Goal: Contribute content

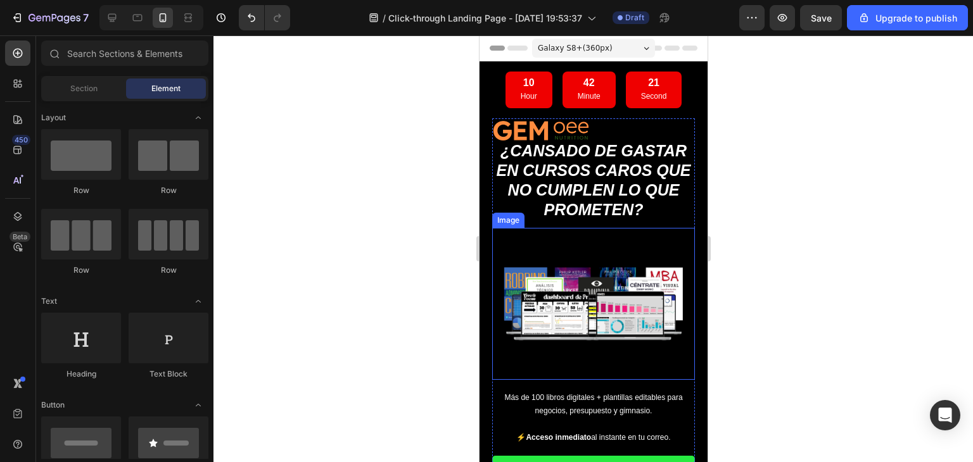
click at [567, 300] on img at bounding box center [592, 304] width 203 height 152
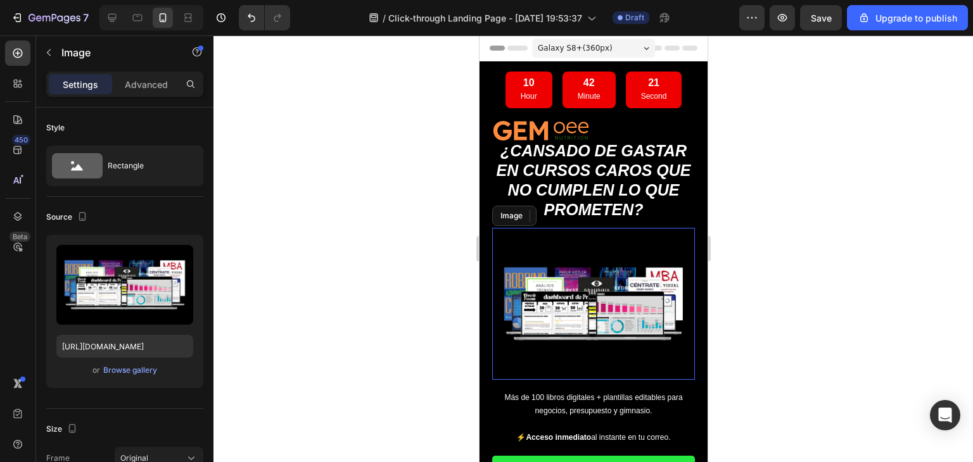
drag, startPoint x: 621, startPoint y: 300, endPoint x: 626, endPoint y: 418, distance: 118.5
click at [621, 300] on img at bounding box center [592, 304] width 203 height 152
click at [142, 370] on div "Browse gallery" at bounding box center [130, 370] width 54 height 11
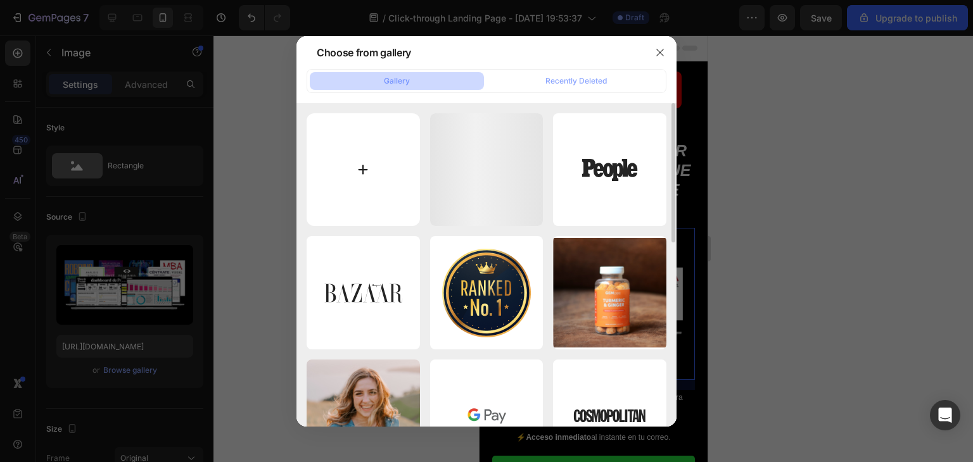
click at [365, 170] on input "file" at bounding box center [362, 169] width 113 height 113
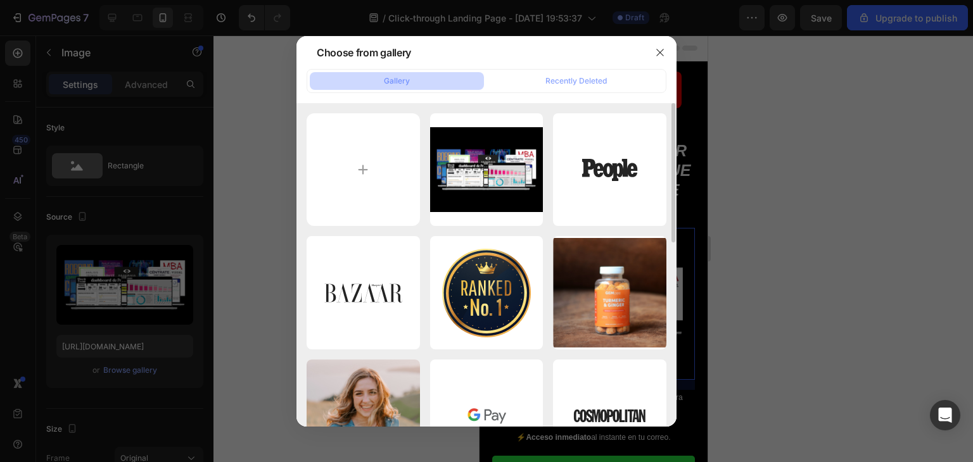
type input "C:\fakepath\Diseño sin título (78).png"
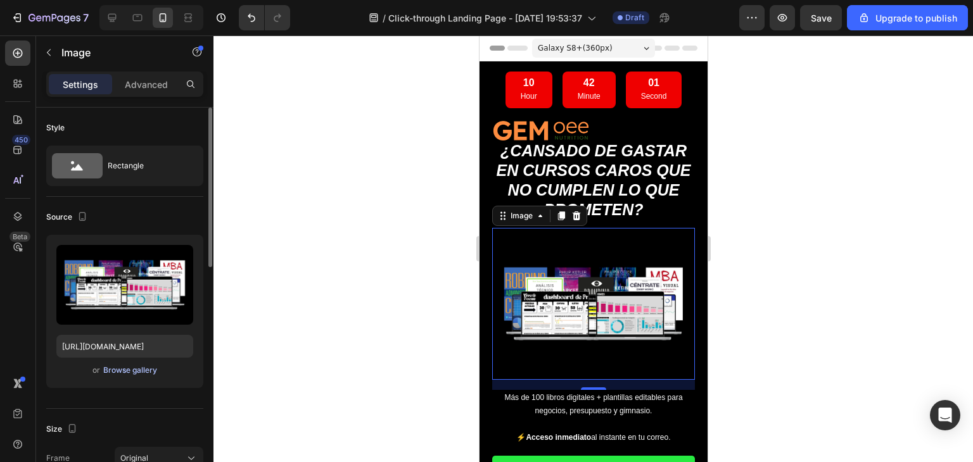
click at [139, 370] on div "Browse gallery" at bounding box center [130, 370] width 54 height 11
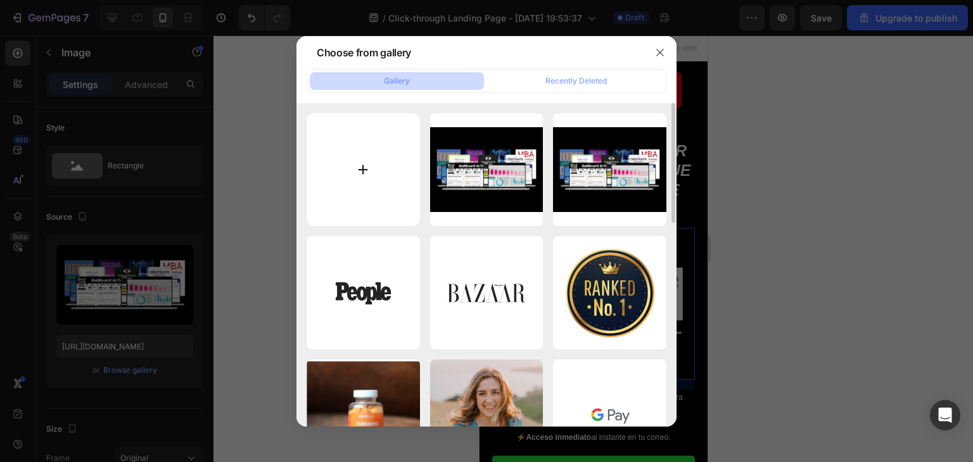
click at [365, 170] on input "file" at bounding box center [362, 169] width 113 height 113
type input "C:\fakepath\Diseño sin título (79).png"
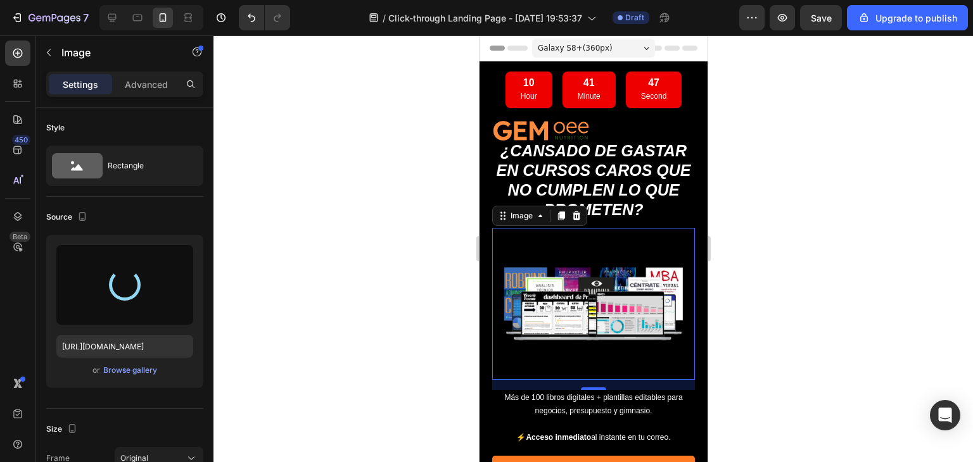
type input "[URL][DOMAIN_NAME]"
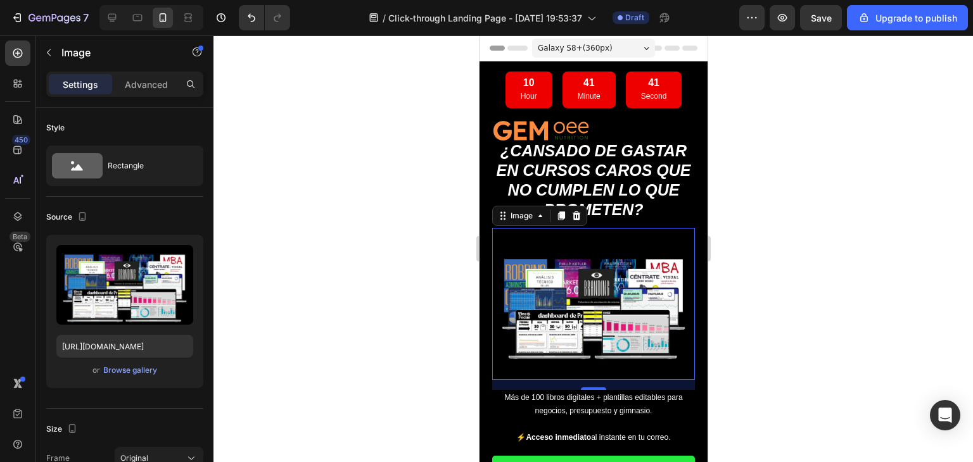
click at [763, 291] on div at bounding box center [592, 248] width 759 height 427
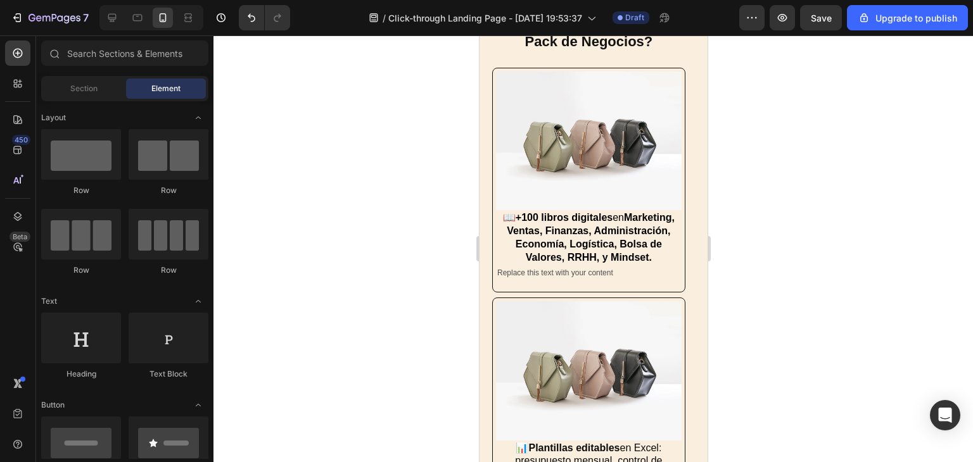
scroll to position [937, 0]
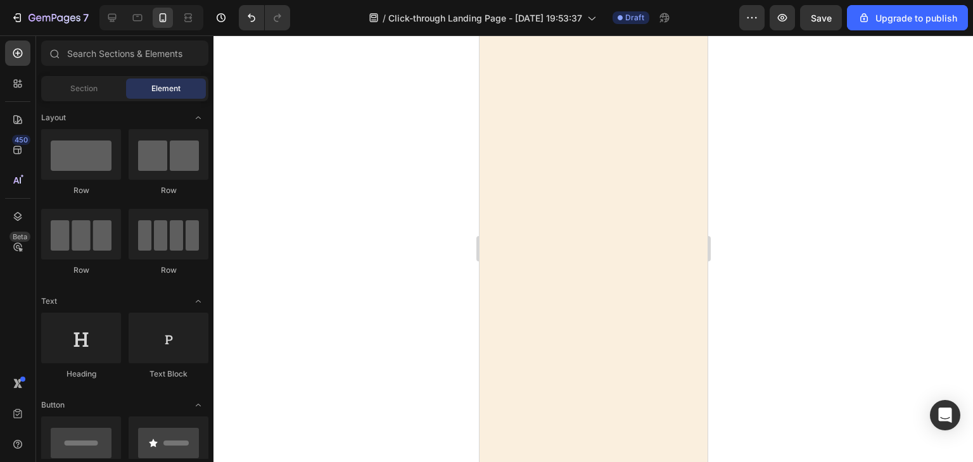
drag, startPoint x: 701, startPoint y: 60, endPoint x: 1191, endPoint y: 127, distance: 494.1
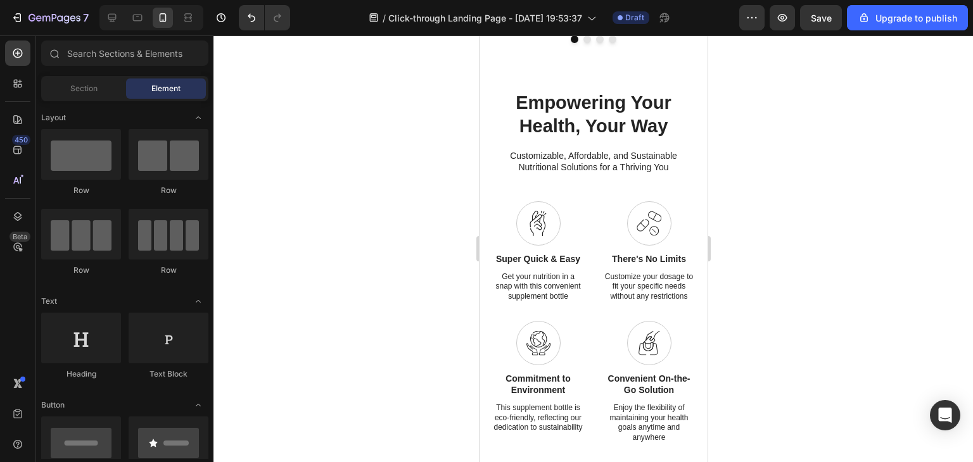
scroll to position [1710, 0]
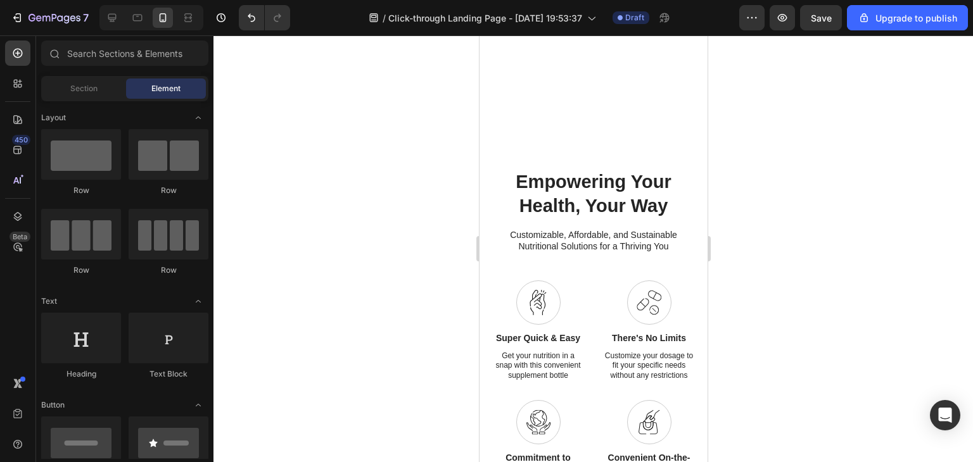
drag, startPoint x: 700, startPoint y: 63, endPoint x: 1191, endPoint y: 210, distance: 512.3
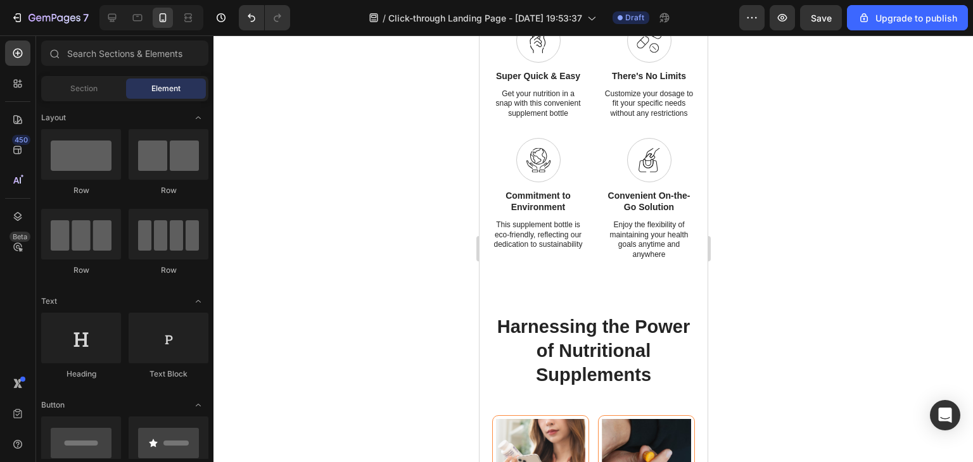
scroll to position [1836, 0]
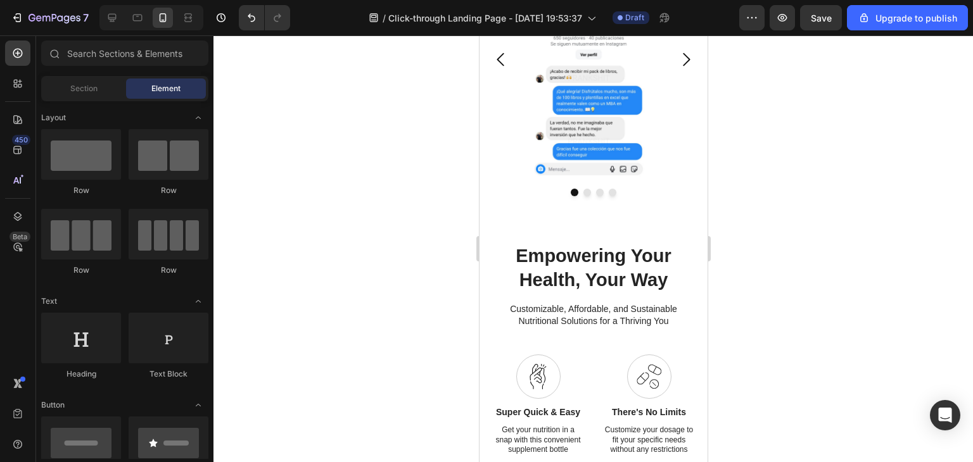
drag, startPoint x: 703, startPoint y: 172, endPoint x: 1192, endPoint y: 175, distance: 488.9
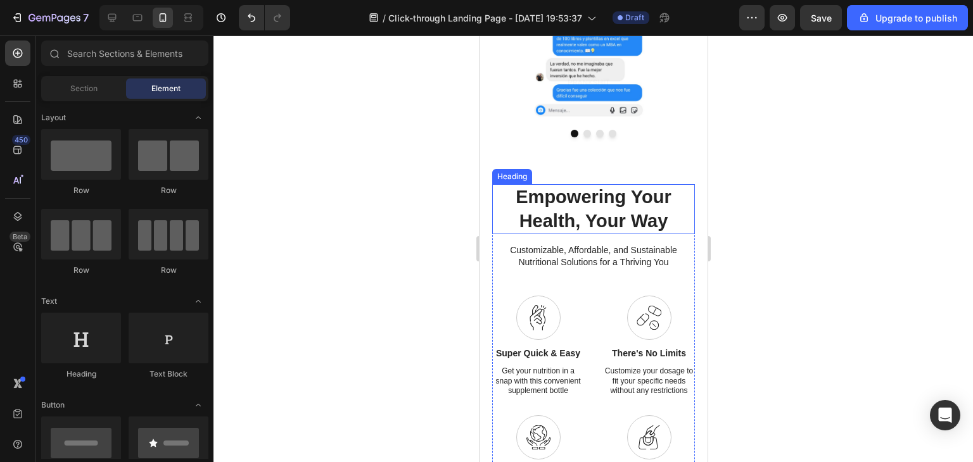
click at [607, 207] on h2 "Empowering Your Health, Your Way" at bounding box center [592, 209] width 203 height 50
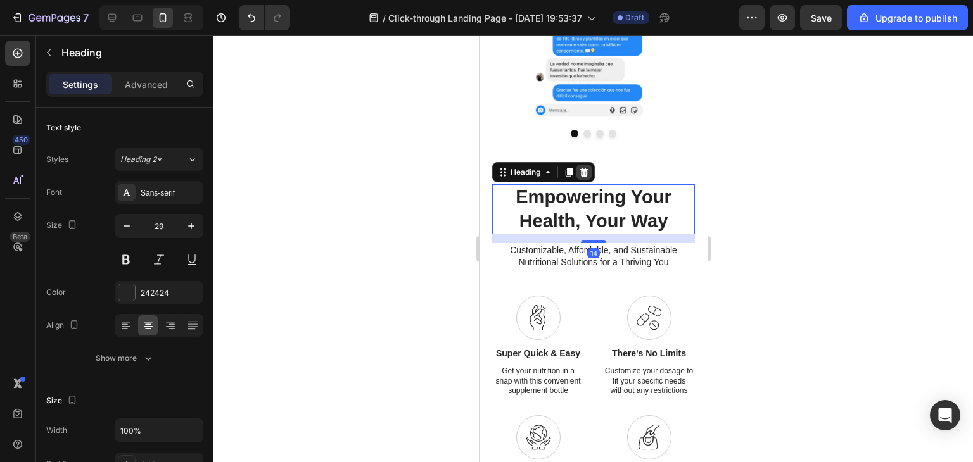
click at [588, 177] on icon at bounding box center [583, 172] width 10 height 10
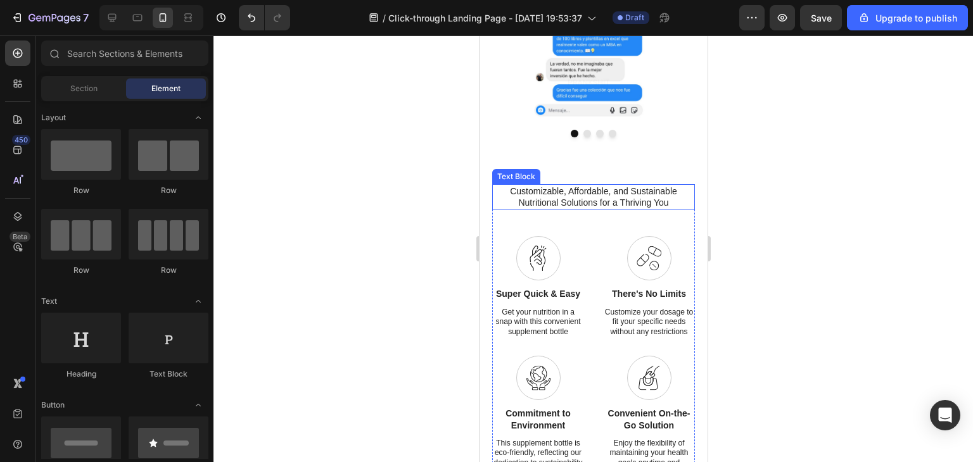
click at [595, 204] on p "Customizable, Affordable, and Sustainable Nutritional Solutions for a Thriving …" at bounding box center [593, 197] width 200 height 23
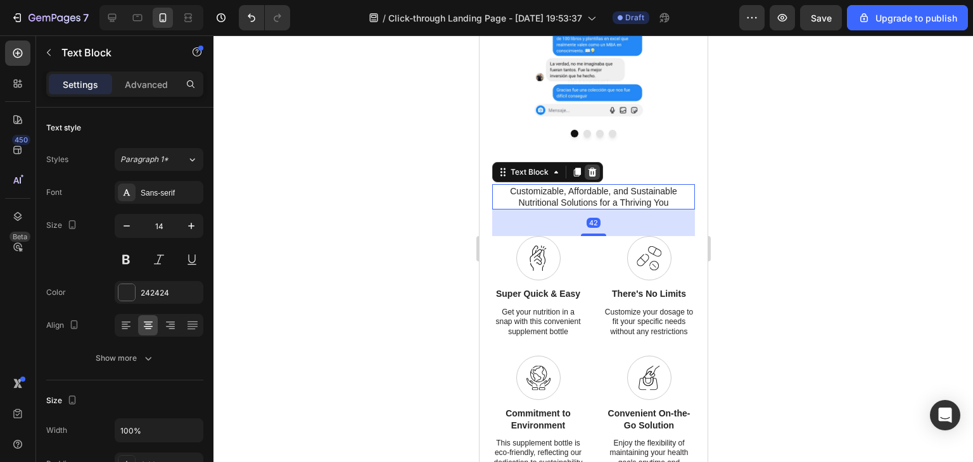
click at [598, 174] on div at bounding box center [591, 172] width 15 height 15
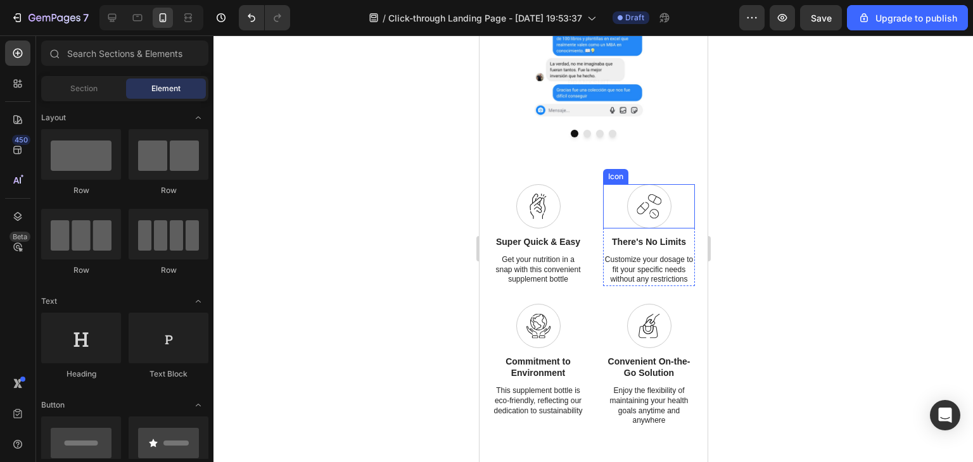
click at [603, 201] on div "Icon" at bounding box center [648, 206] width 92 height 44
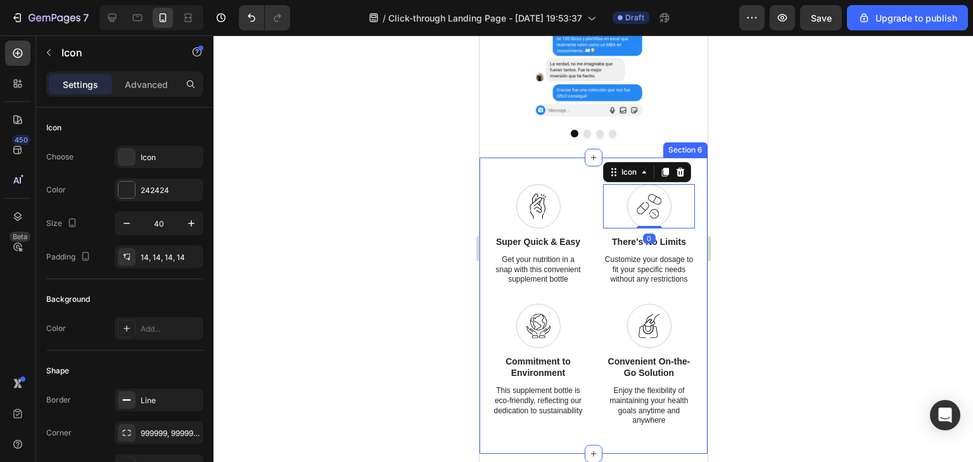
click at [581, 177] on div "Icon Super Quick & Easy Text Block Get your nutrition in a snap with this conve…" at bounding box center [593, 306] width 228 height 296
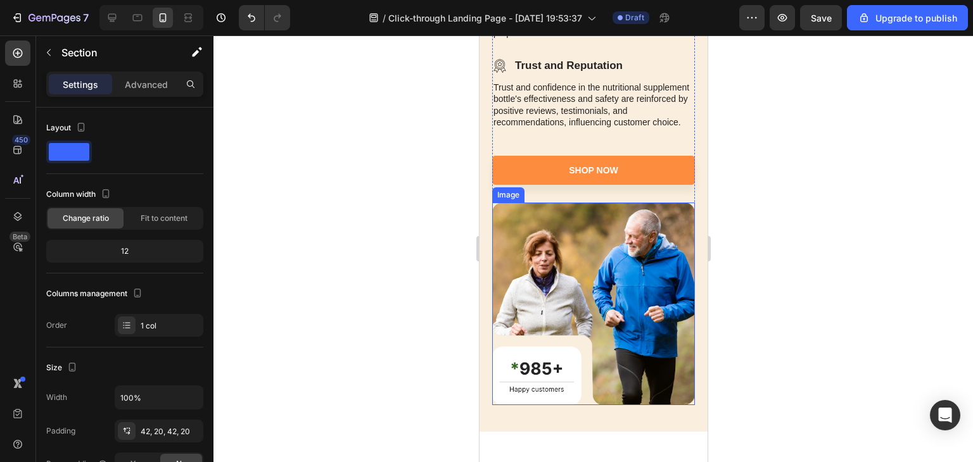
scroll to position [2961, 0]
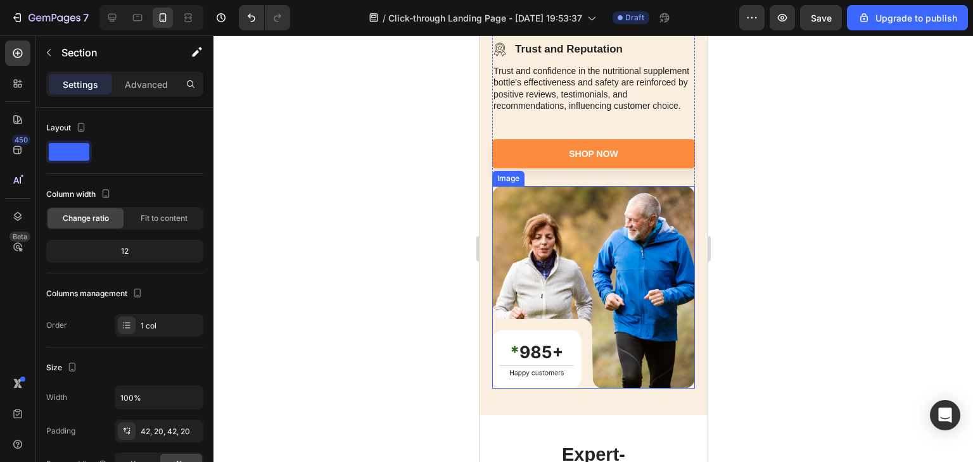
click at [624, 263] on img at bounding box center [592, 287] width 203 height 203
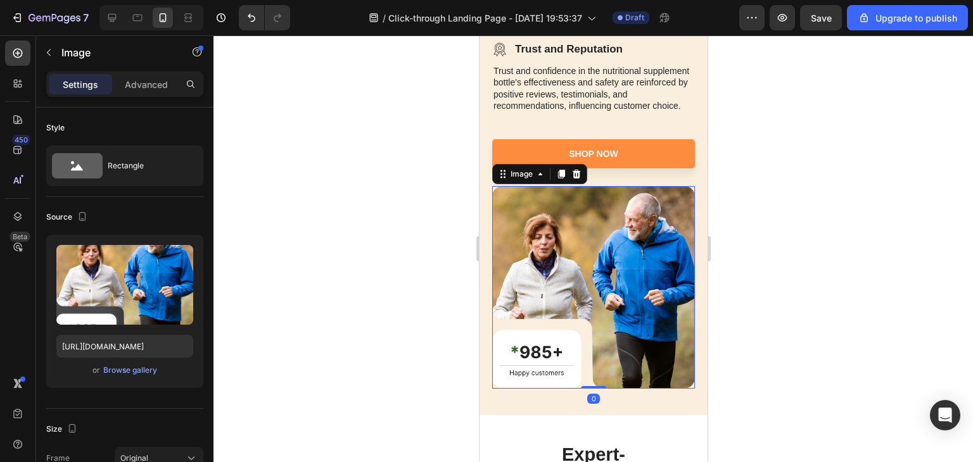
click at [578, 184] on div "Image" at bounding box center [538, 174] width 95 height 20
click at [576, 176] on icon at bounding box center [576, 174] width 10 height 10
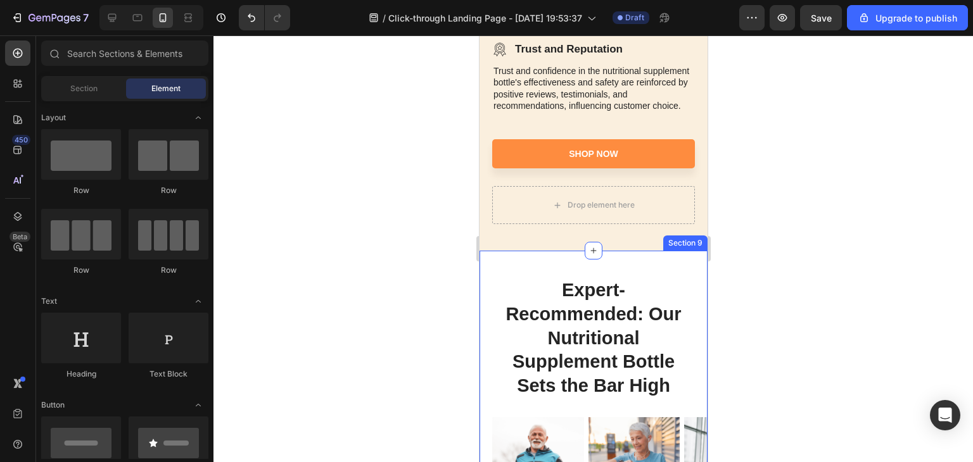
scroll to position [3088, 0]
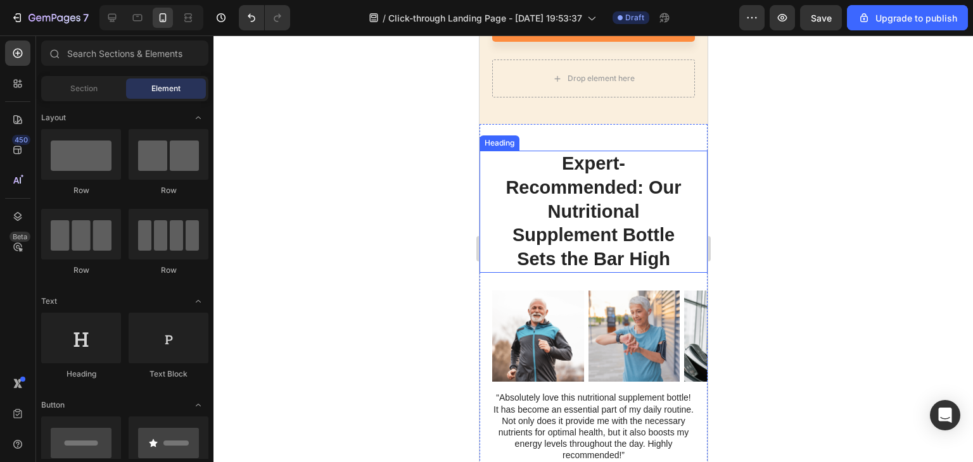
click at [593, 219] on h2 "Expert-Recommended: Our Nutritional Supplement Bottle Sets the Bar High" at bounding box center [592, 212] width 203 height 122
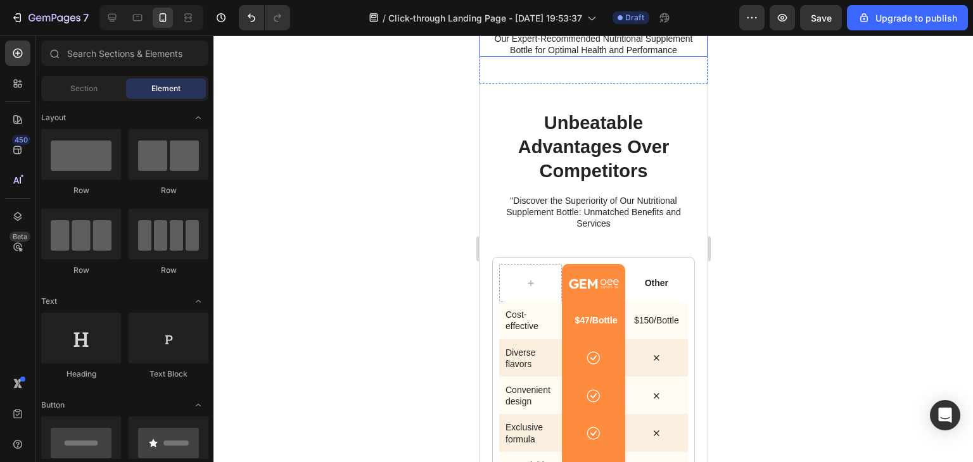
scroll to position [3473, 0]
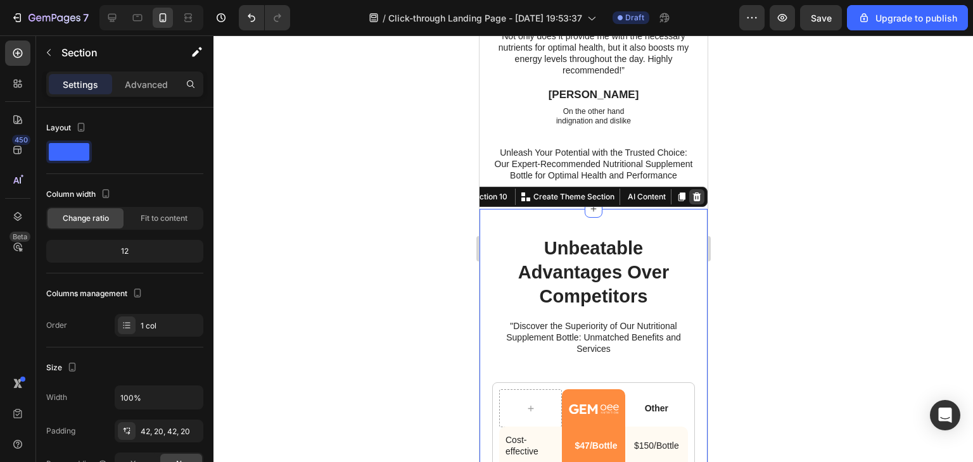
click at [692, 201] on icon at bounding box center [696, 197] width 8 height 9
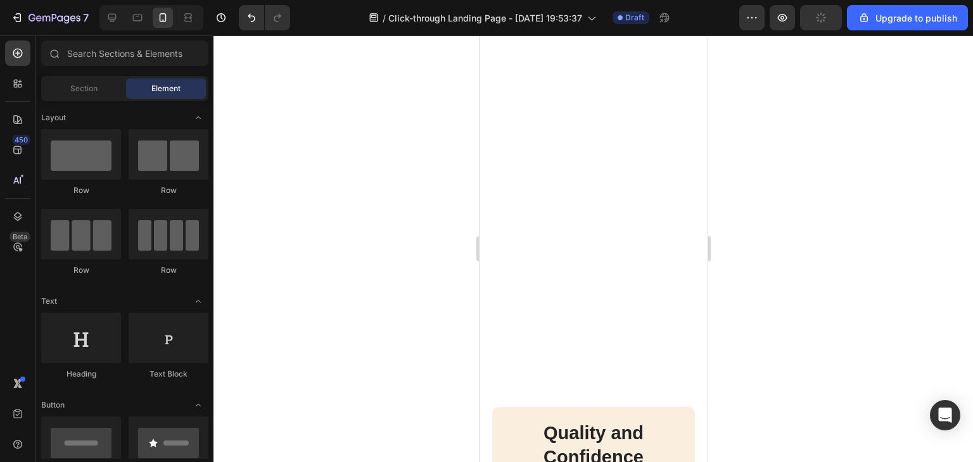
scroll to position [4459, 0]
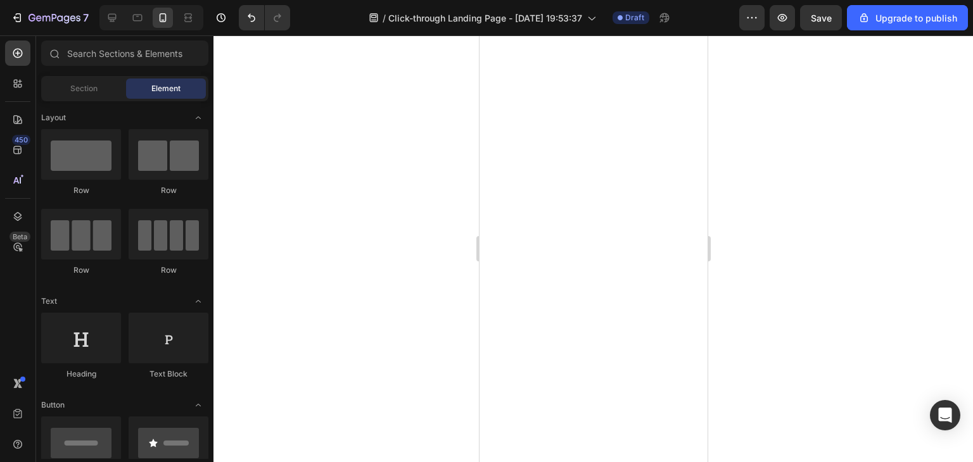
drag, startPoint x: 698, startPoint y: 318, endPoint x: 1194, endPoint y: 81, distance: 549.5
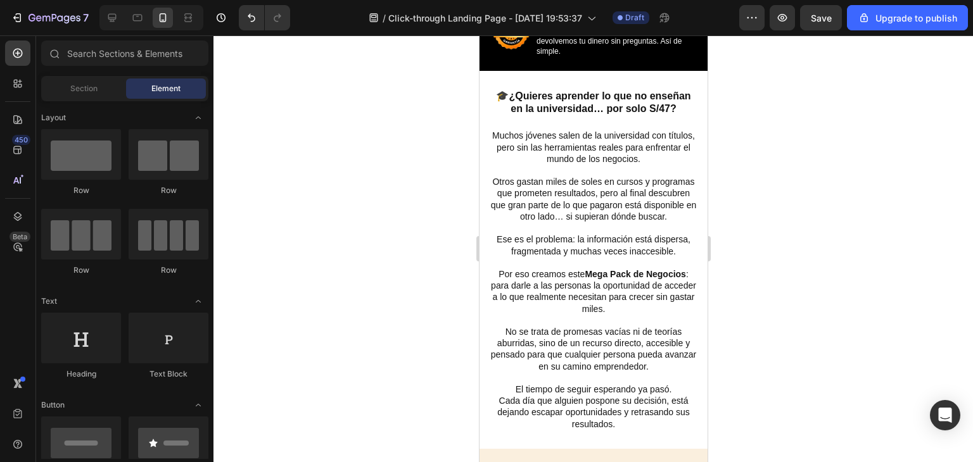
scroll to position [842, 0]
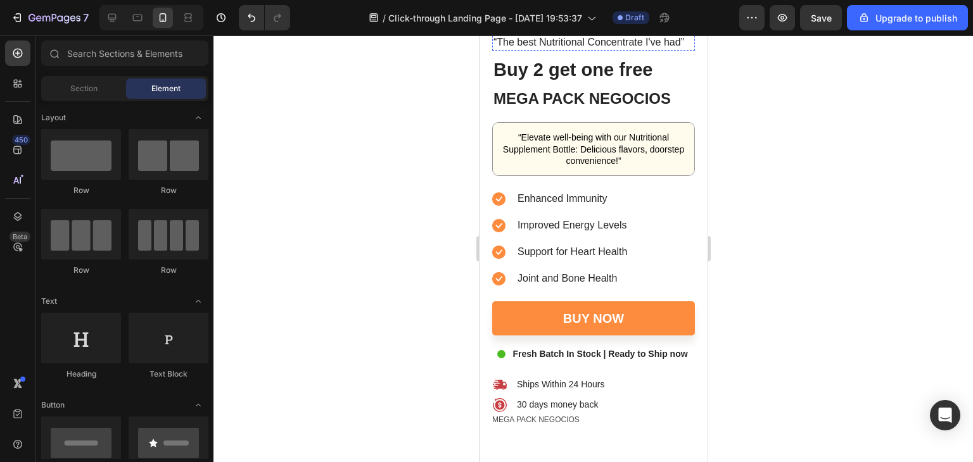
scroll to position [3673, 0]
